Goal: Navigation & Orientation: Find specific page/section

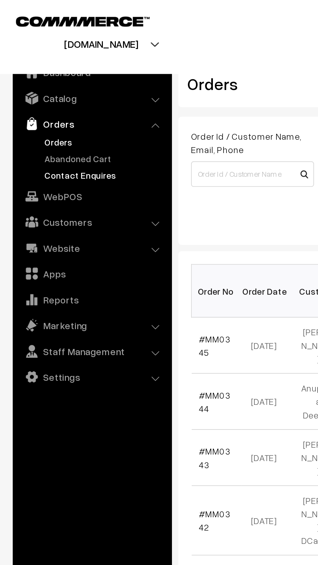
click at [23, 89] on link "Contact Enquires" at bounding box center [53, 89] width 64 height 7
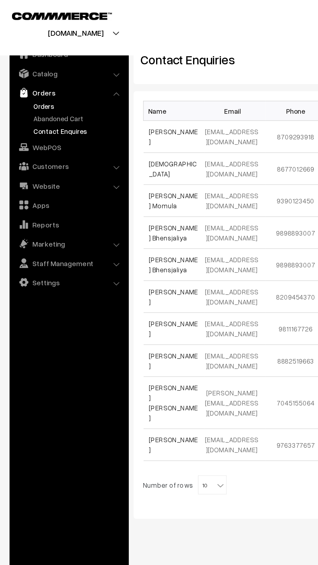
click at [21, 71] on link "Orders" at bounding box center [53, 72] width 64 height 7
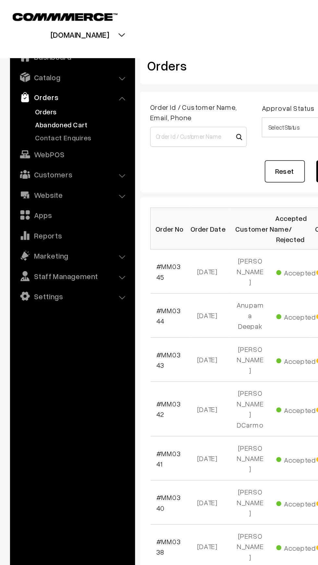
click at [26, 80] on link "Abandoned Cart" at bounding box center [53, 80] width 64 height 7
